Goal: Transaction & Acquisition: Purchase product/service

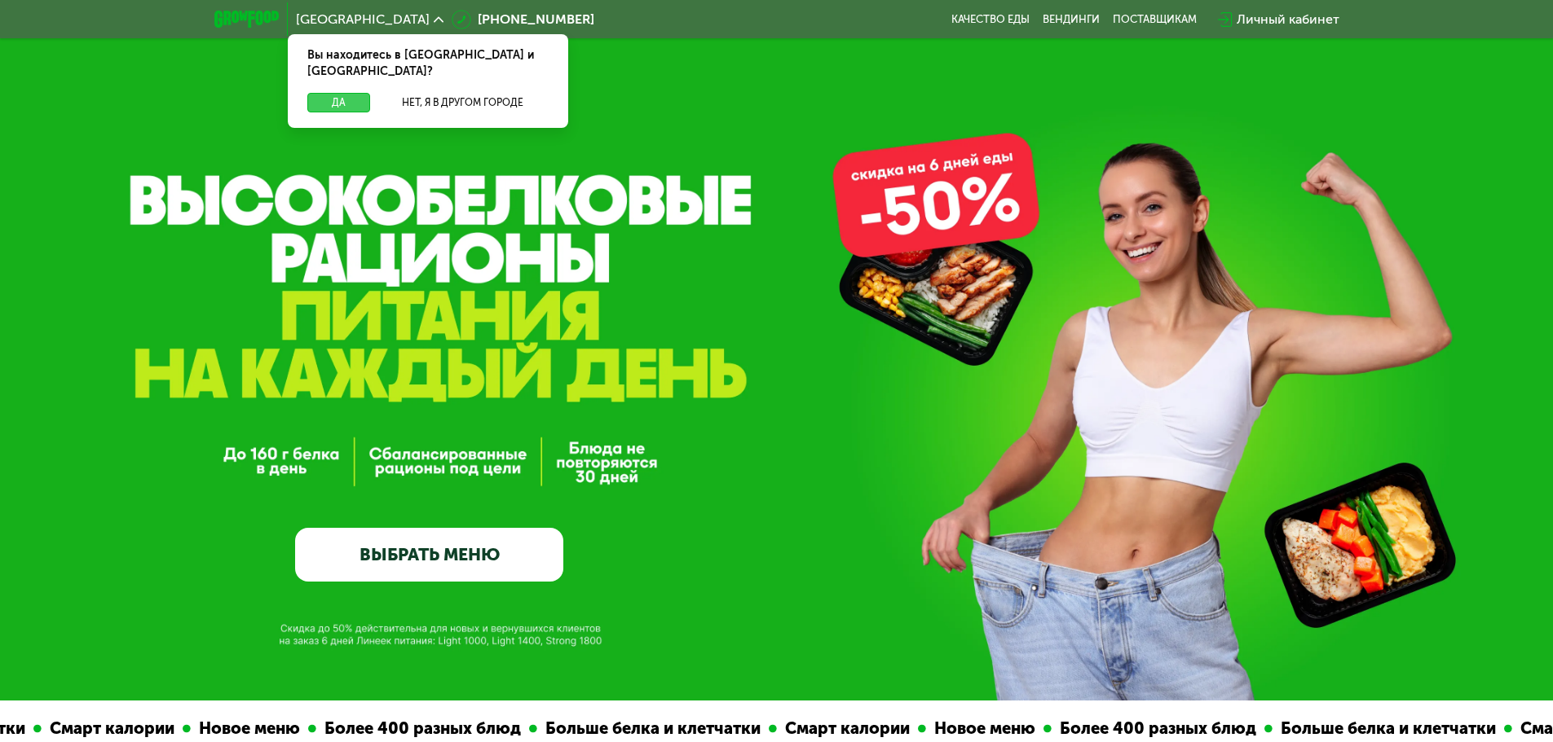
click at [359, 93] on button "Да" at bounding box center [338, 103] width 63 height 20
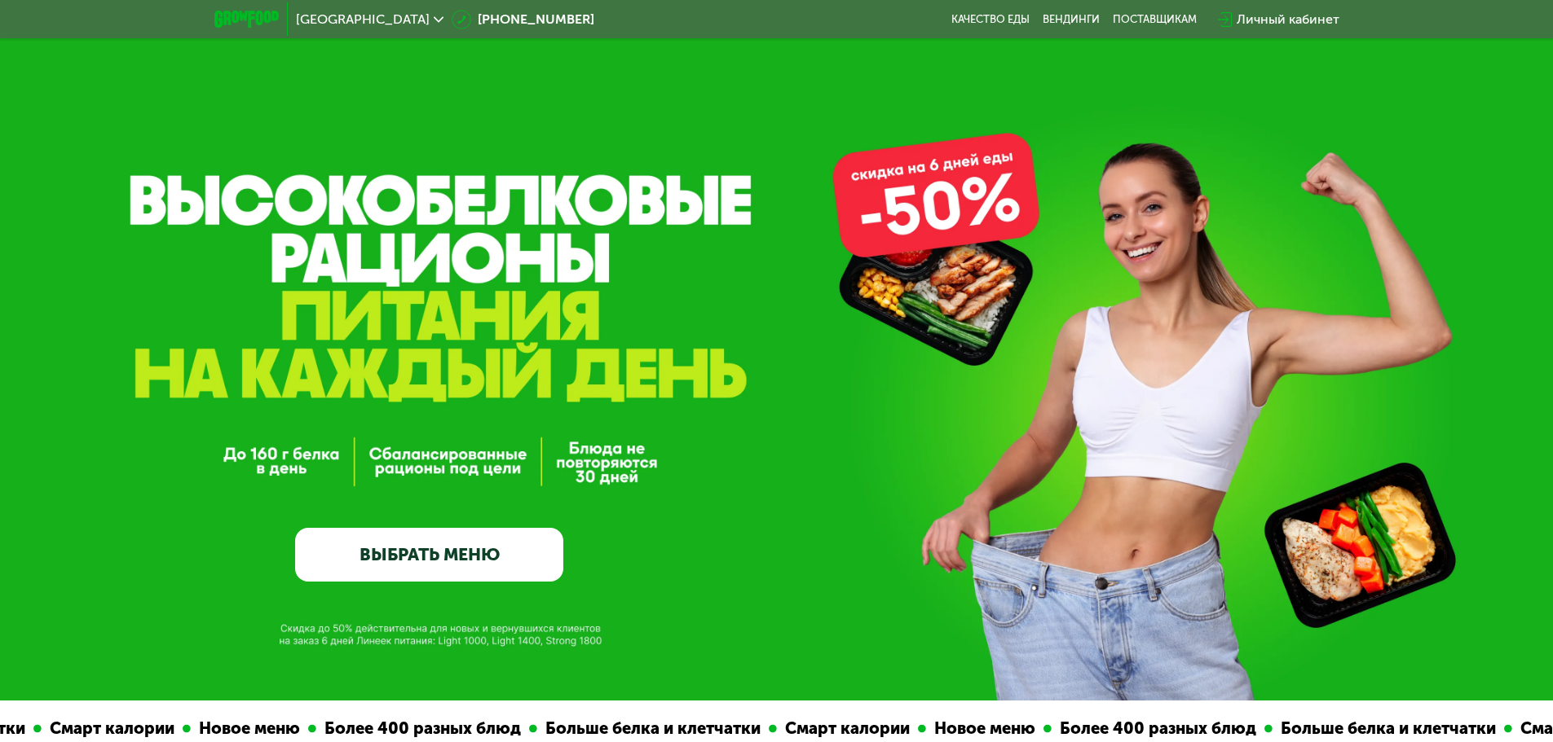
click at [496, 555] on link "ВЫБРАТЬ МЕНЮ" at bounding box center [429, 555] width 268 height 54
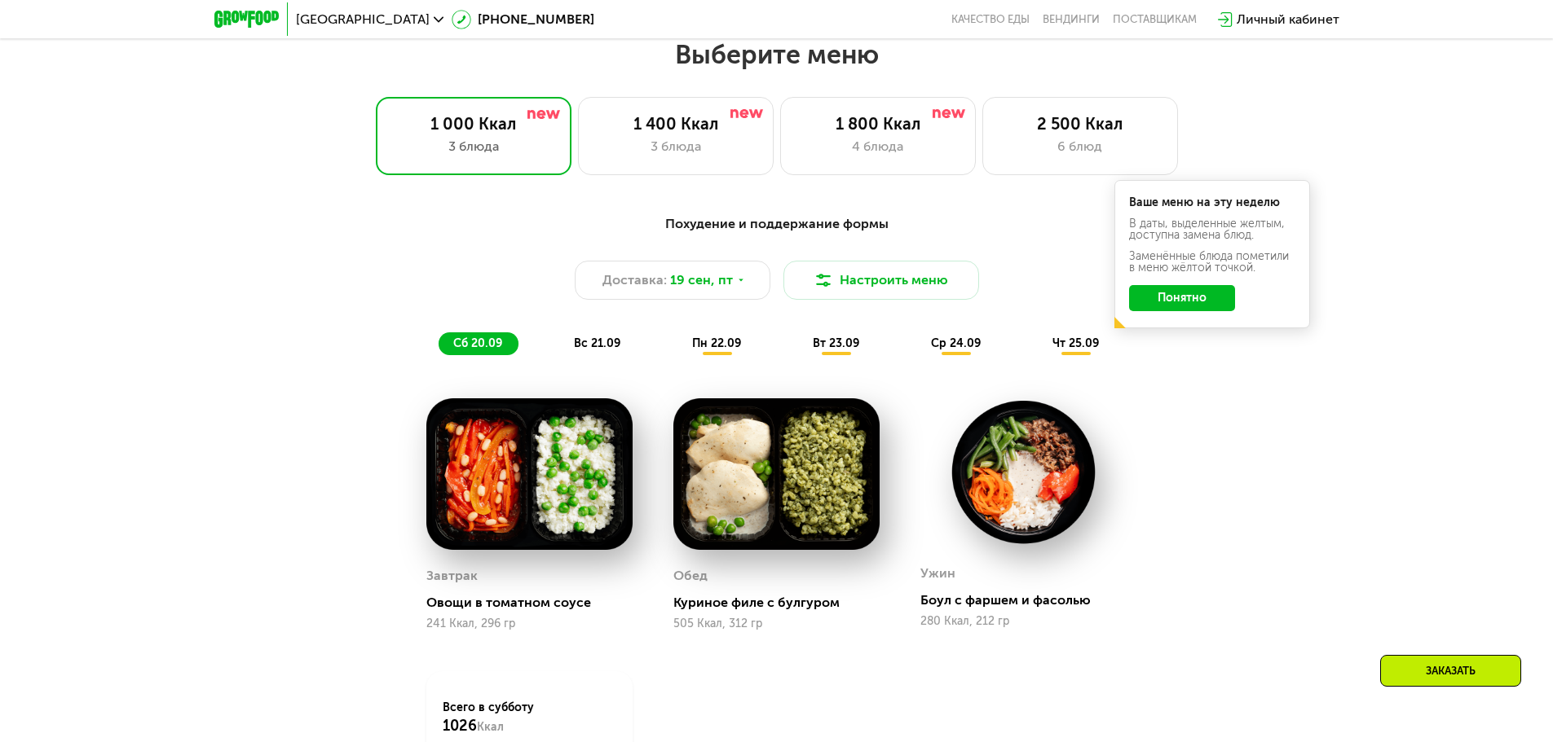
scroll to position [1351, 0]
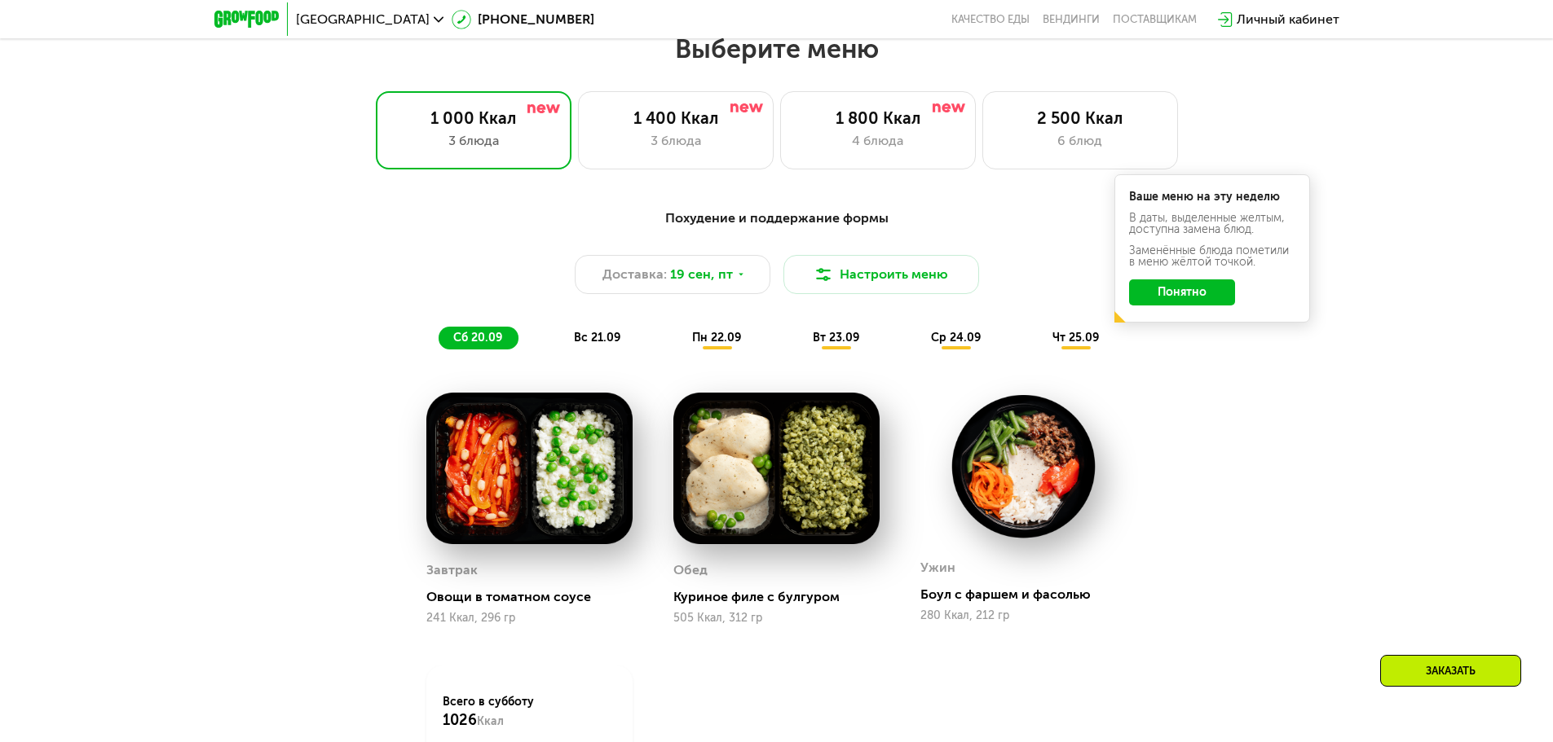
click at [1218, 290] on button "Понятно" at bounding box center [1182, 293] width 106 height 26
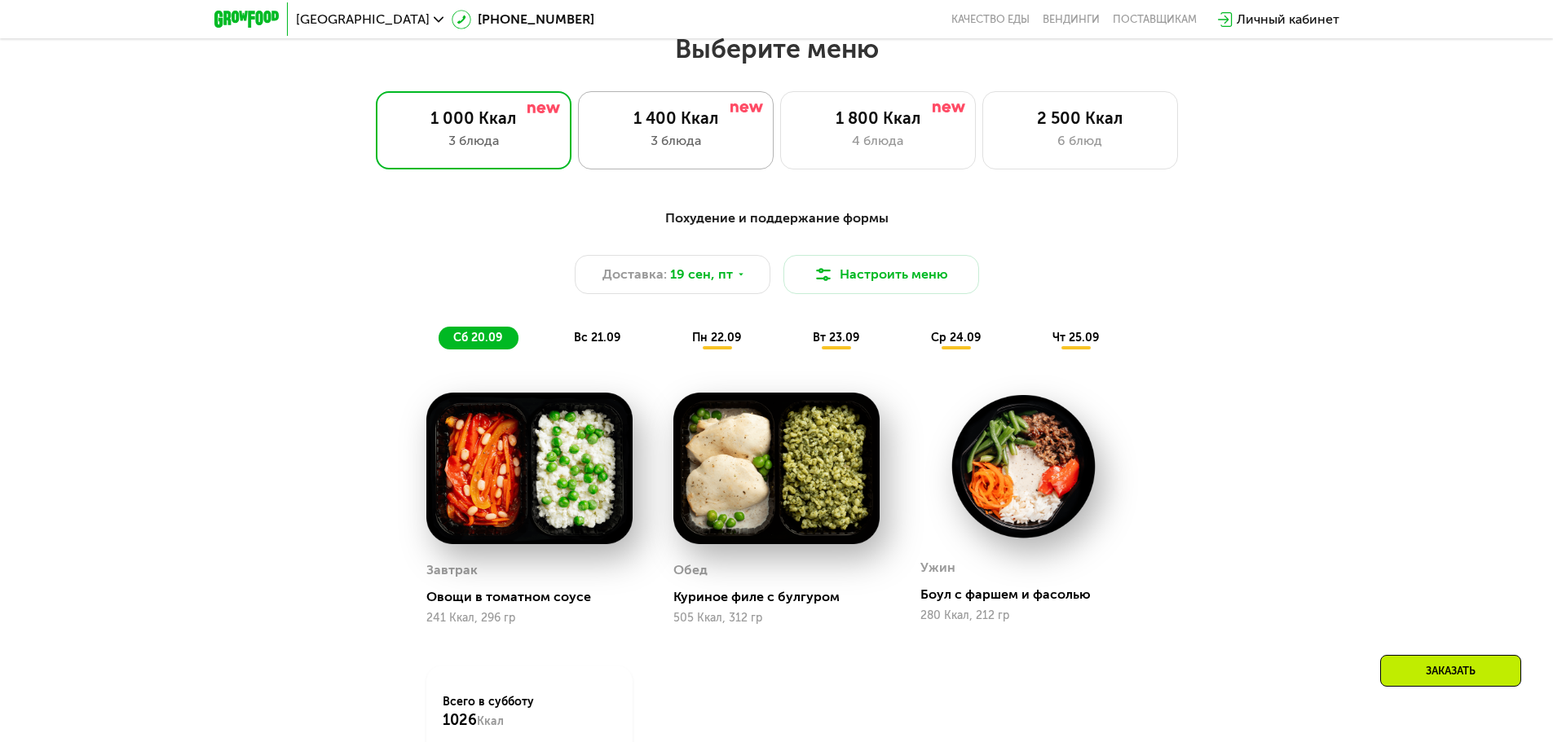
click at [628, 137] on div "3 блюда" at bounding box center [675, 141] width 161 height 20
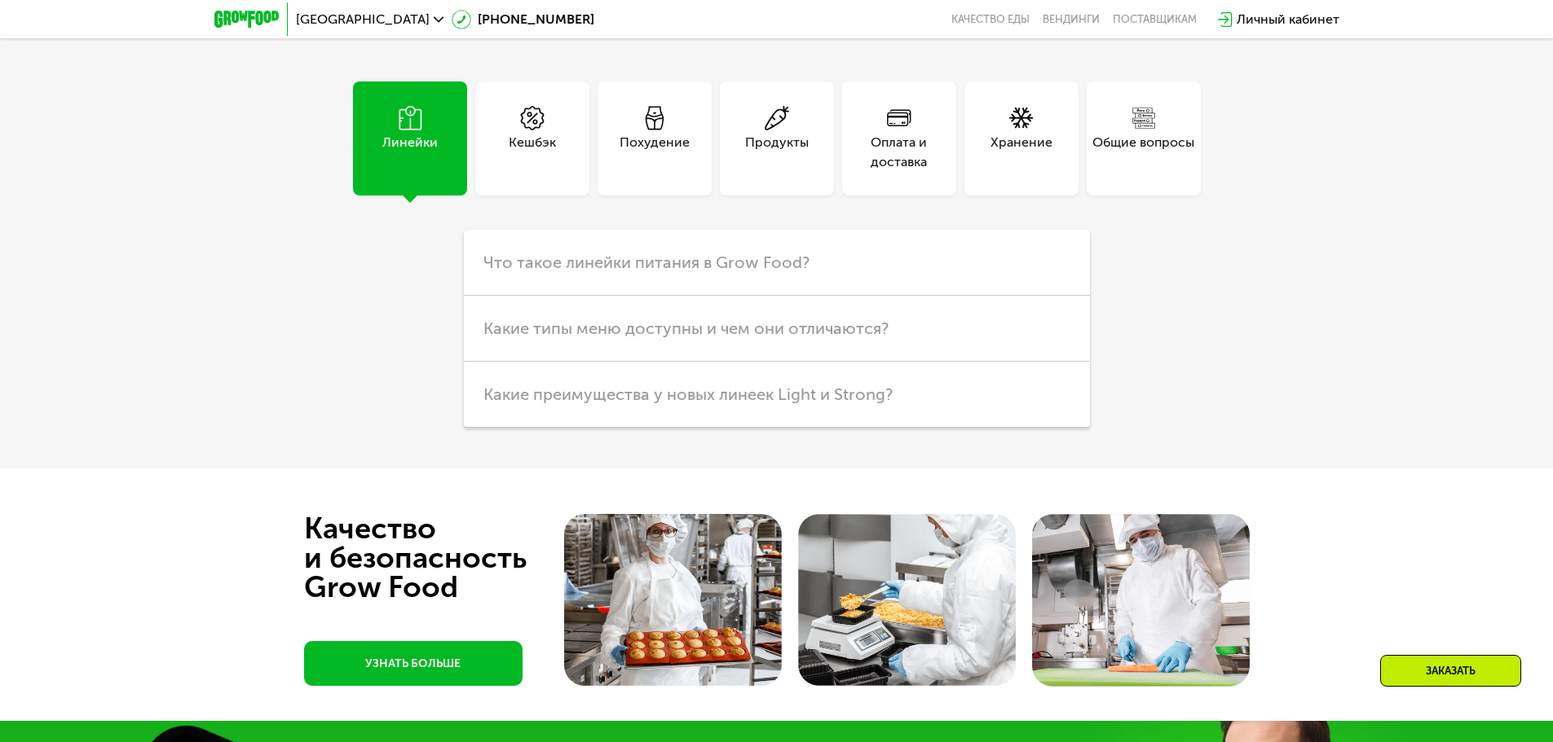
scroll to position [4856, 0]
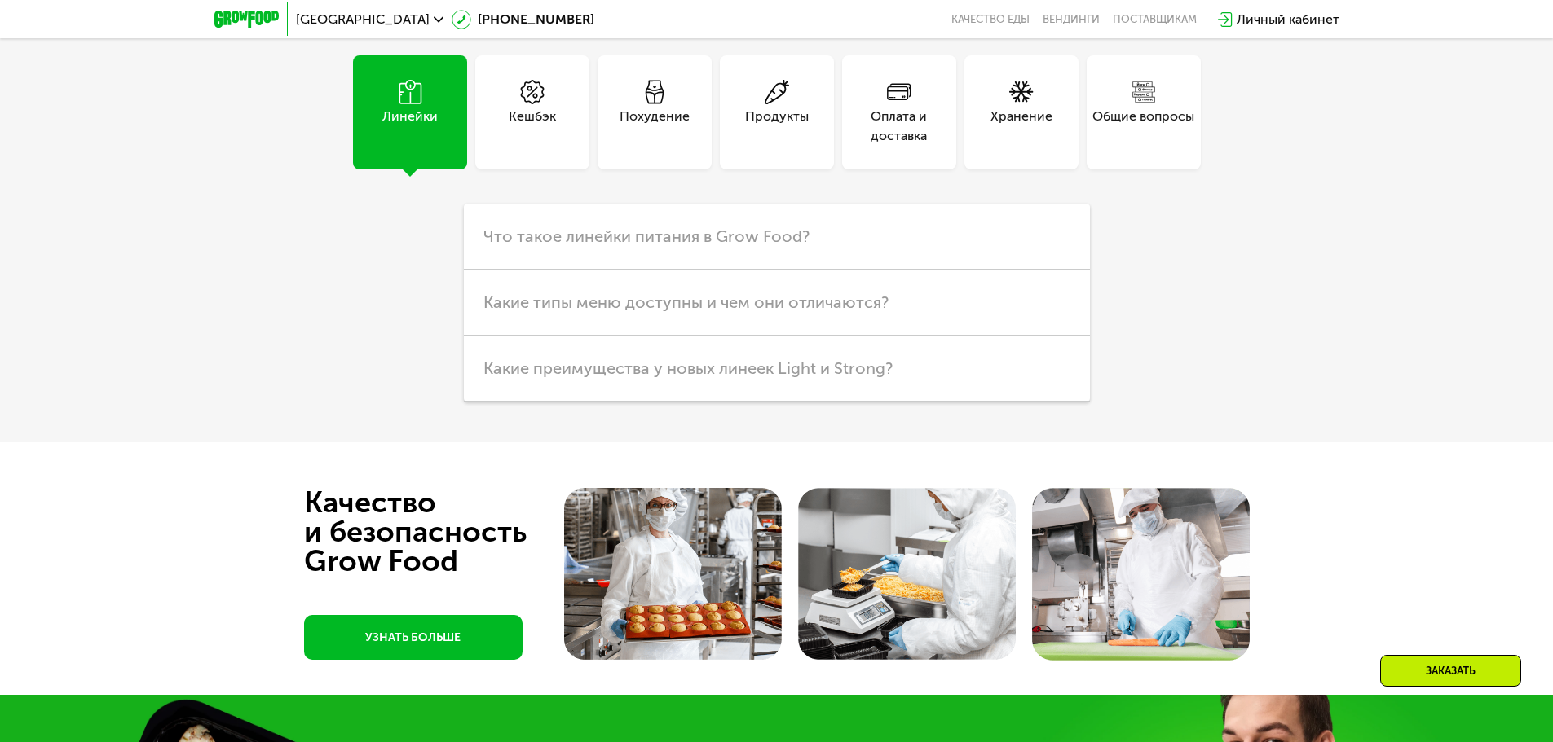
click at [692, 126] on div "Похудение" at bounding box center [654, 112] width 114 height 114
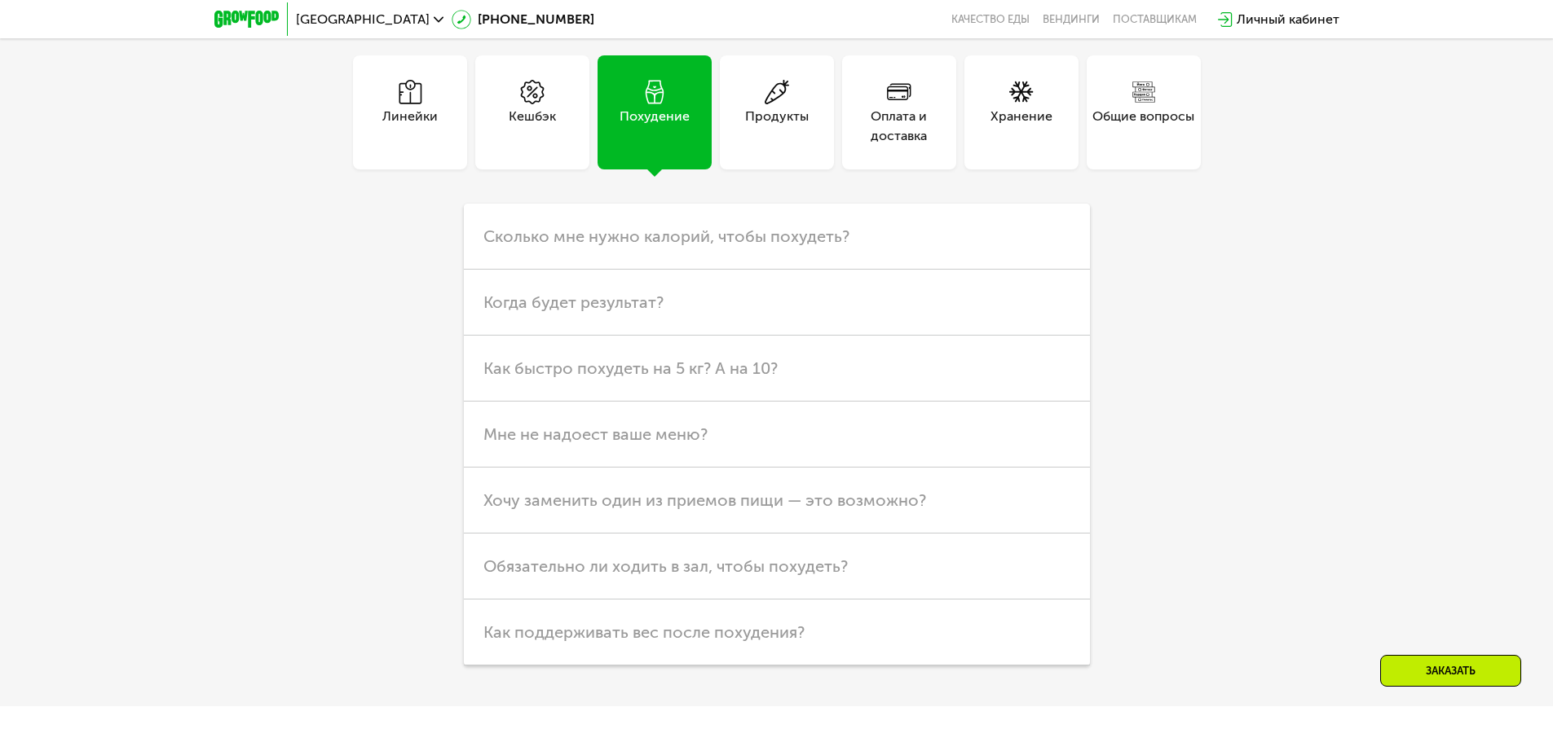
click at [923, 134] on div "Оплата и доставка" at bounding box center [899, 126] width 114 height 39
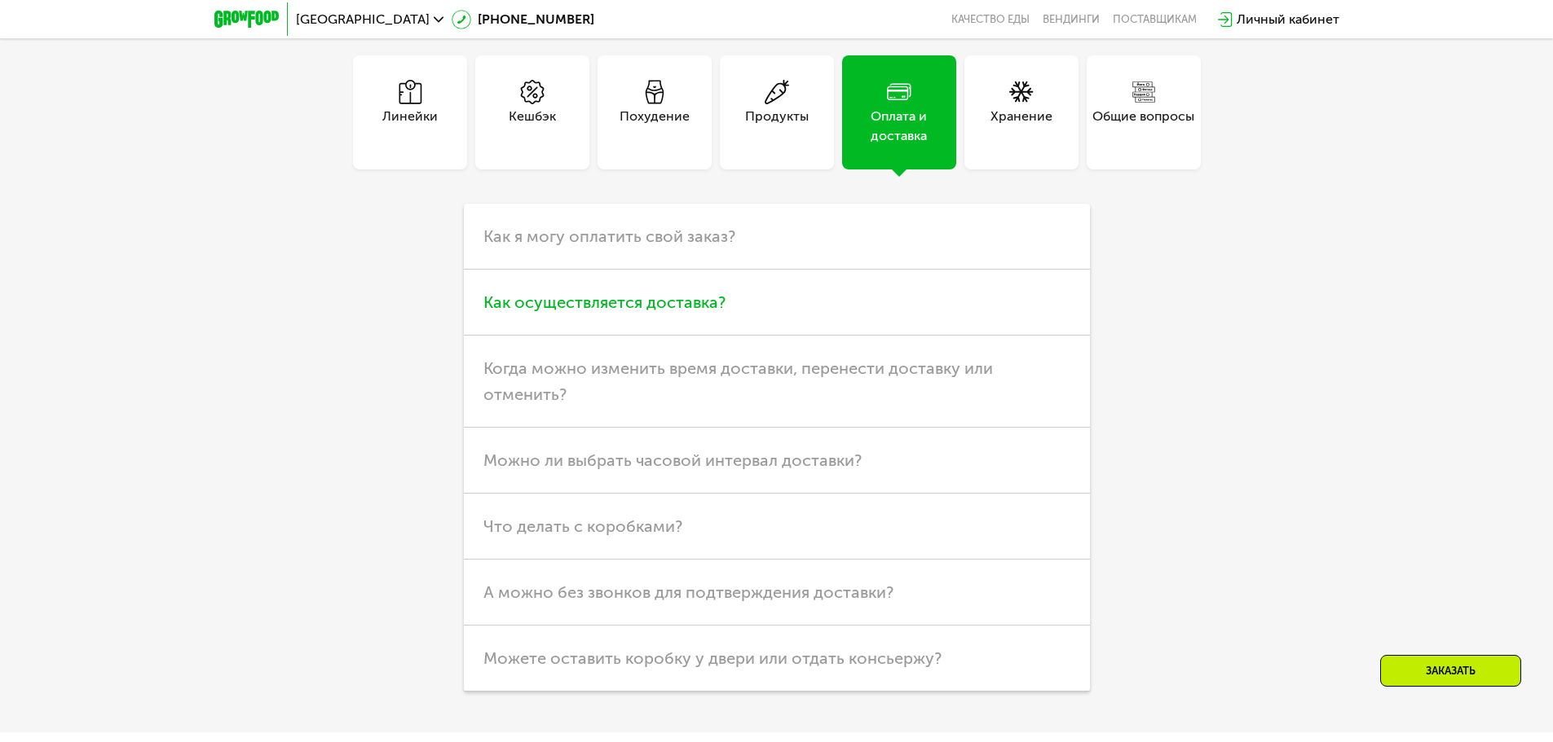
click at [677, 306] on span "Как осуществляется доставка?" at bounding box center [604, 303] width 242 height 20
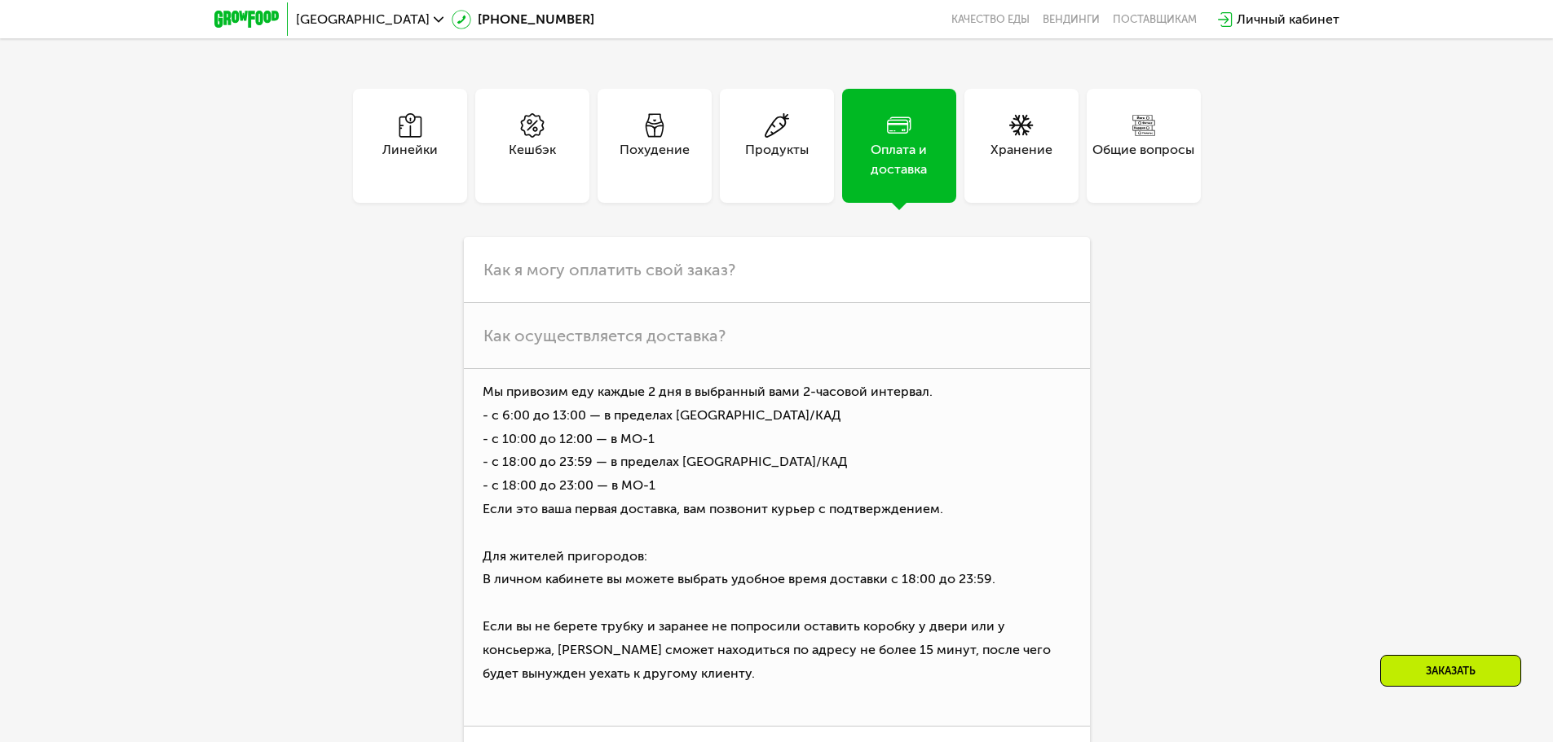
scroll to position [4774, 0]
